Goal: Task Accomplishment & Management: Use online tool/utility

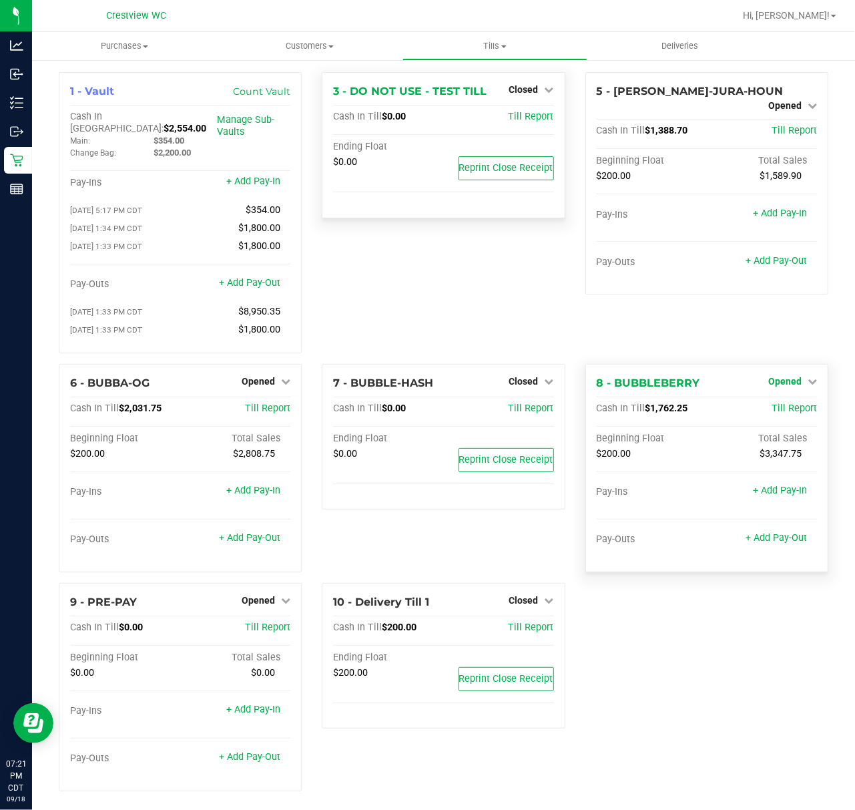
click at [785, 376] on span "Opened" at bounding box center [784, 381] width 33 height 11
click at [788, 406] on link "Close Till" at bounding box center [786, 408] width 36 height 11
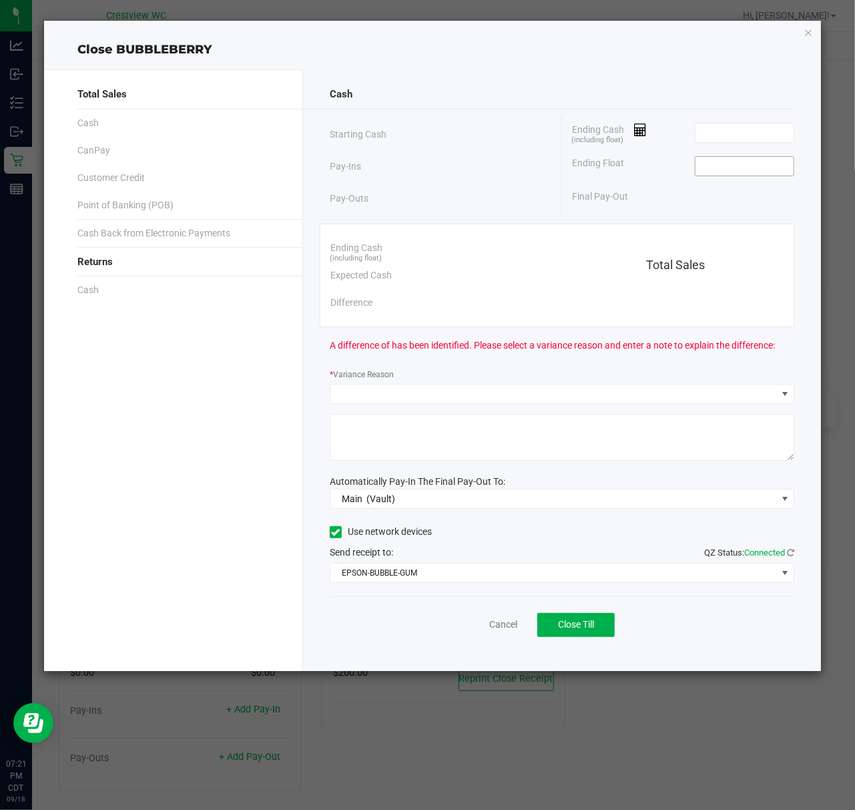
click at [743, 172] on input at bounding box center [745, 166] width 98 height 19
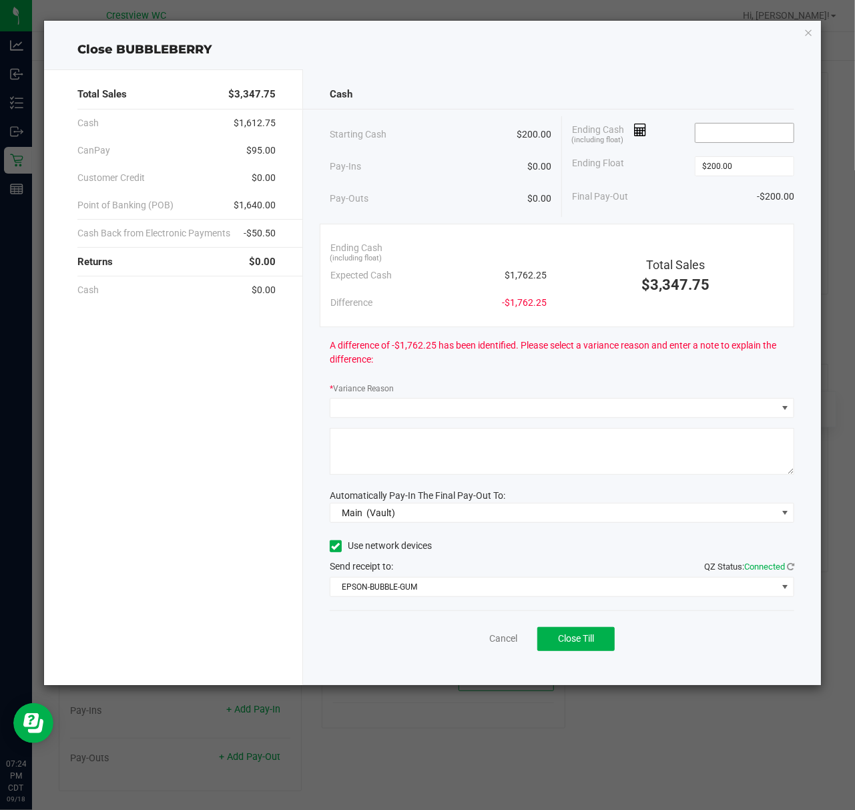
type input "$200.00"
click at [751, 136] on input at bounding box center [745, 132] width 98 height 19
click at [678, 68] on div "Total Sales $3,347.75 Cash $1,612.75 CanPay $95.00 Customer Credit $0.00 Point …" at bounding box center [432, 372] width 777 height 626
click at [754, 123] on input "1757.25" at bounding box center [745, 132] width 98 height 19
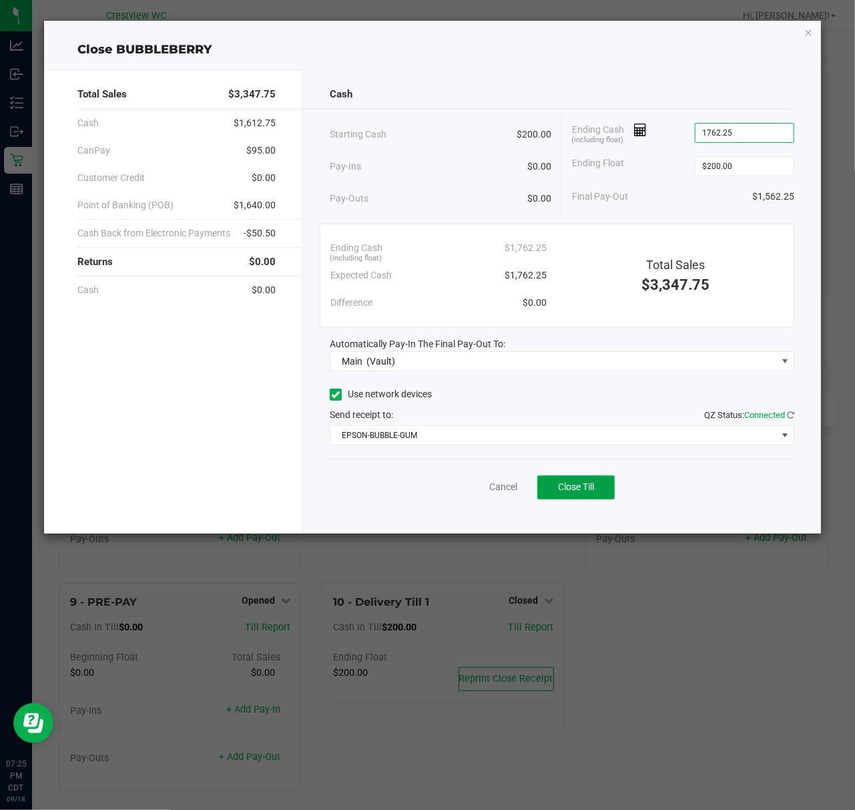
type input "$1,762.25"
click at [573, 483] on span "Close Till" at bounding box center [576, 486] width 36 height 11
click at [473, 479] on div "Dismiss Reprint Closing Receipt" at bounding box center [562, 484] width 465 height 51
click at [473, 483] on link "Dismiss" at bounding box center [474, 487] width 32 height 14
